Goal: Information Seeking & Learning: Learn about a topic

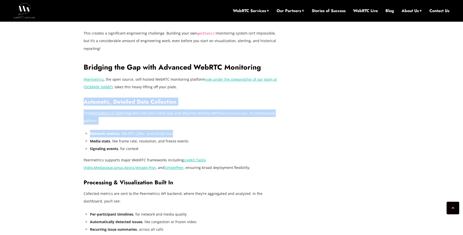
drag, startPoint x: 237, startPoint y: 97, endPoint x: 252, endPoint y: 136, distance: 41.5
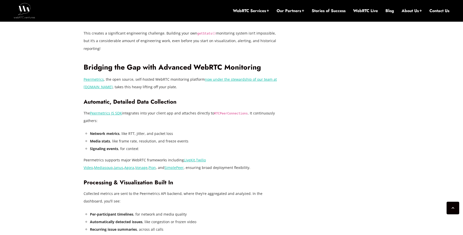
click at [252, 138] on li "Media stats , like frame rate, resolution, and freeze events" at bounding box center [184, 142] width 188 height 8
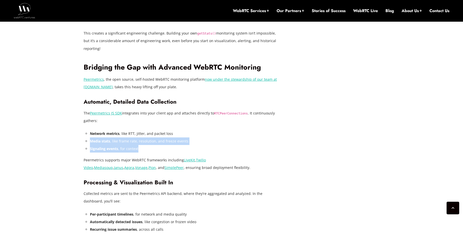
drag, startPoint x: 253, startPoint y: 130, endPoint x: 248, endPoint y: 151, distance: 21.6
click at [248, 151] on ul "Network metrics , like RTT, jitter, and packet loss Media stats , like frame ra…" at bounding box center [184, 141] width 188 height 23
click at [248, 151] on li "Signaling events , for context" at bounding box center [184, 149] width 188 height 8
drag, startPoint x: 235, startPoint y: 120, endPoint x: 233, endPoint y: 152, distance: 31.9
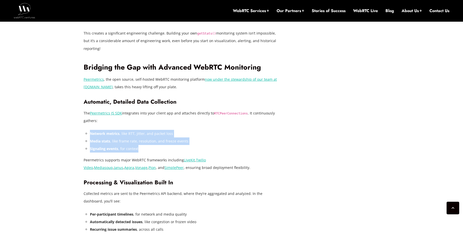
click at [233, 152] on li "Signaling events , for context" at bounding box center [184, 149] width 188 height 8
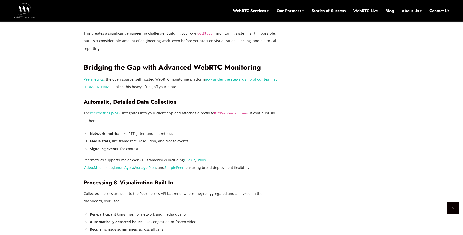
click at [233, 152] on li "Signaling events , for context" at bounding box center [184, 149] width 188 height 8
click at [230, 146] on li "Signaling events , for context" at bounding box center [184, 149] width 188 height 8
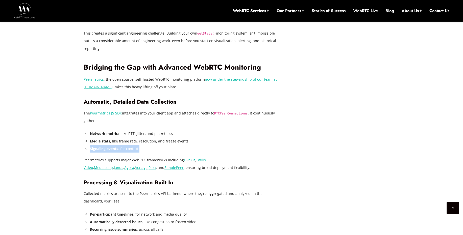
click at [230, 146] on li "Signaling events , for context" at bounding box center [184, 149] width 188 height 8
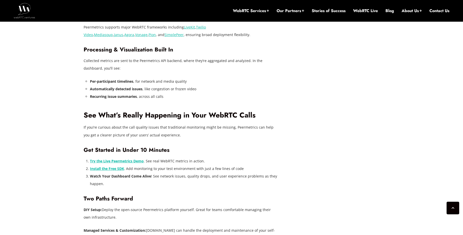
click at [230, 147] on h3 "Get Started in Under 10 Minutes" at bounding box center [181, 150] width 194 height 7
click at [228, 160] on li "Try the Live Peermetrics Demo . See real WebRTC metrics in action." at bounding box center [184, 162] width 188 height 8
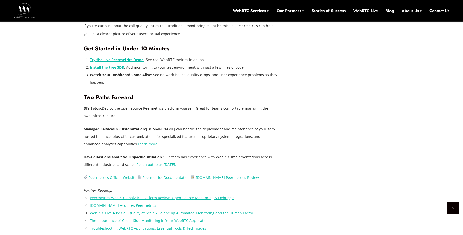
scroll to position [1166, 0]
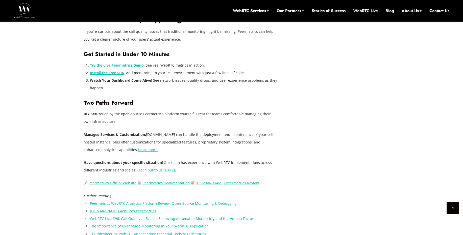
drag, startPoint x: 224, startPoint y: 120, endPoint x: 240, endPoint y: 194, distance: 75.4
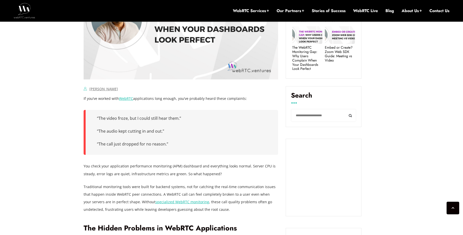
scroll to position [0, 0]
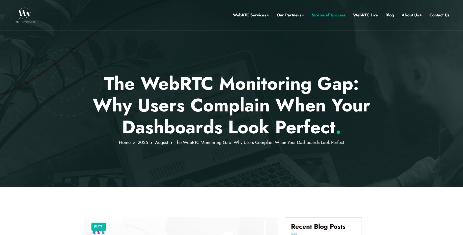
click at [328, 17] on link "Stories of Success" at bounding box center [329, 15] width 34 height 7
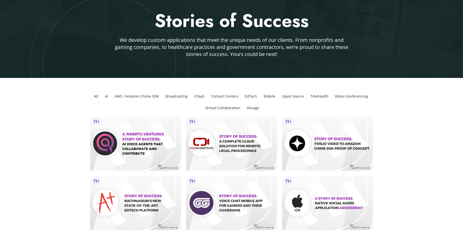
scroll to position [24, 0]
